Goal: Transaction & Acquisition: Book appointment/travel/reservation

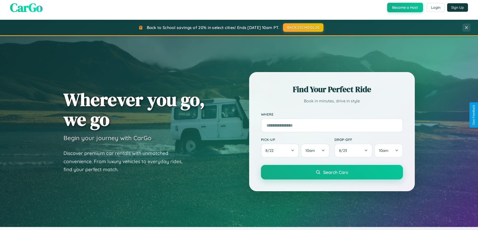
scroll to position [345, 0]
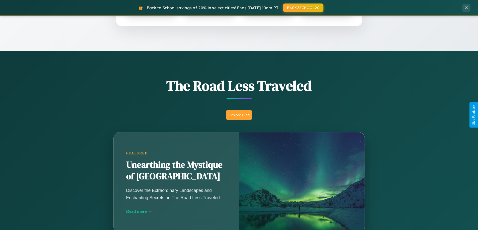
click at [239, 115] on button "Explore Blog" at bounding box center [239, 115] width 26 height 9
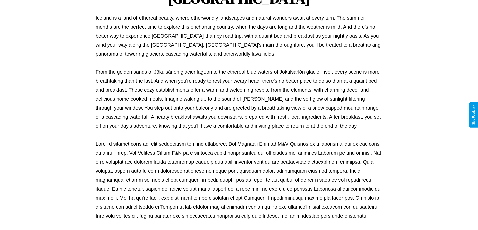
scroll to position [162, 0]
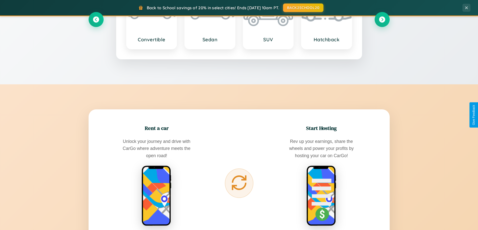
scroll to position [806, 0]
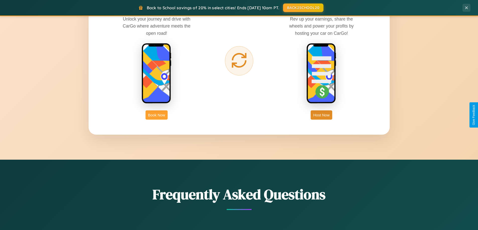
click at [156, 115] on button "Book Now" at bounding box center [156, 115] width 22 height 9
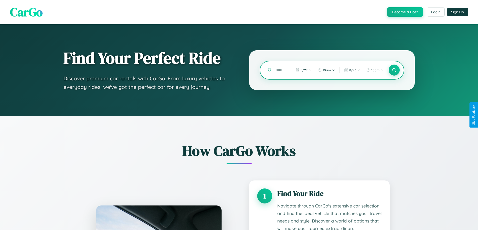
click at [280, 70] on input "text" at bounding box center [280, 70] width 12 height 9
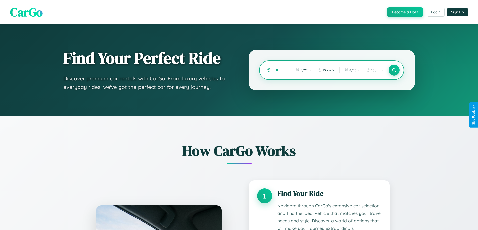
type input "*"
type input "*****"
click at [394, 70] on icon at bounding box center [393, 70] width 5 height 5
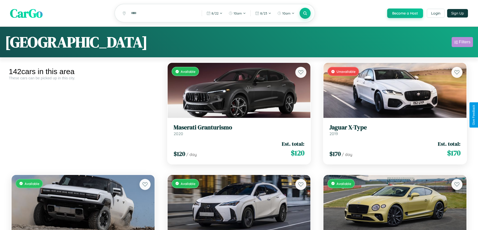
click at [462, 43] on div "Filters" at bounding box center [465, 42] width 12 height 5
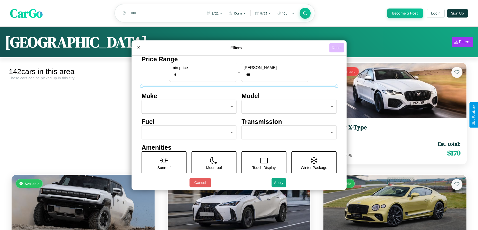
click at [337, 48] on button "Reset" at bounding box center [336, 47] width 15 height 9
